Goal: Information Seeking & Learning: Learn about a topic

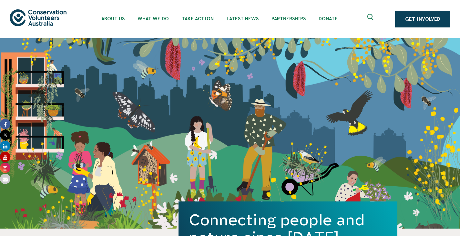
click at [373, 24] on icon "Expand search box" at bounding box center [372, 19] width 8 height 10
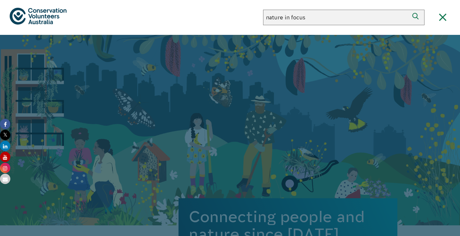
type input "nature in focus"
click at [409, 10] on button "Search" at bounding box center [417, 18] width 16 height 16
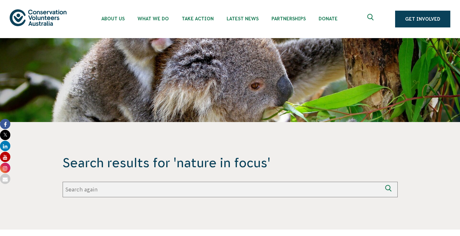
scroll to position [162, 0]
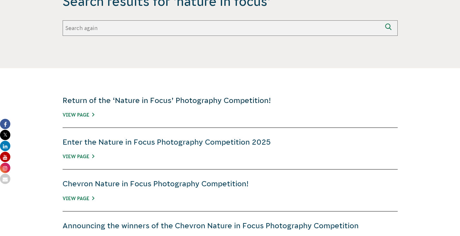
click at [147, 105] on link "Return of the ‘Nature in Focus’ Photography Competition!" at bounding box center [167, 100] width 208 height 8
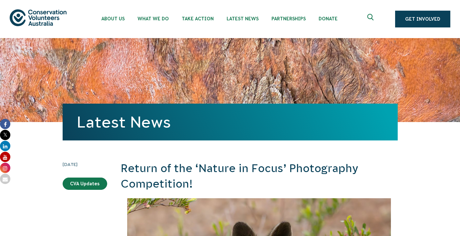
scroll to position [3112, 0]
